Goal: Information Seeking & Learning: Learn about a topic

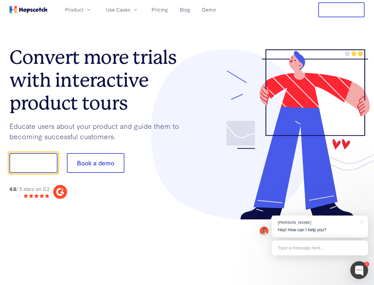
click at [187, 142] on div at bounding box center [276, 134] width 178 height 170
click at [84, 9] on span "Product" at bounding box center [74, 9] width 18 height 7
click at [130, 9] on span "Use Cases" at bounding box center [118, 9] width 24 height 7
click at [342, 10] on button "Free Trial" at bounding box center [342, 9] width 46 height 15
click at [33, 163] on button "Show me!" at bounding box center [33, 163] width 48 height 20
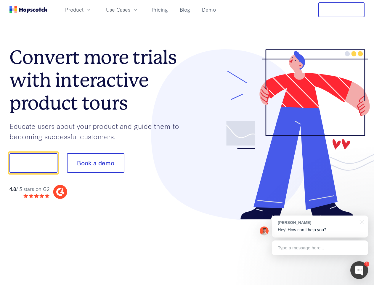
click at [95, 163] on button "Book a demo" at bounding box center [96, 163] width 58 height 20
click at [360, 270] on div at bounding box center [360, 270] width 18 height 18
click at [320, 226] on div "[PERSON_NAME] Hey! How can I help you?" at bounding box center [320, 226] width 96 height 22
click at [361, 221] on div at bounding box center [361, 221] width 15 height 12
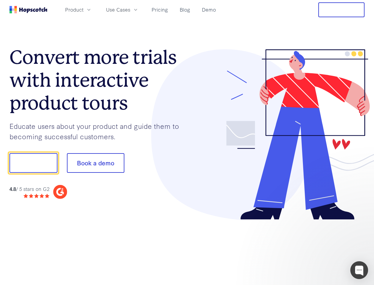
click at [320, 248] on div at bounding box center [312, 202] width 111 height 118
